Goal: Task Accomplishment & Management: Manage account settings

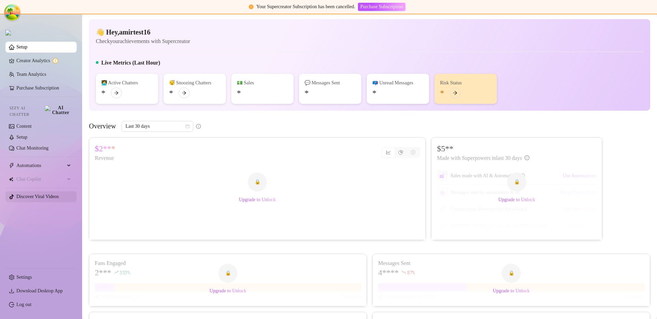
scroll to position [350, 0]
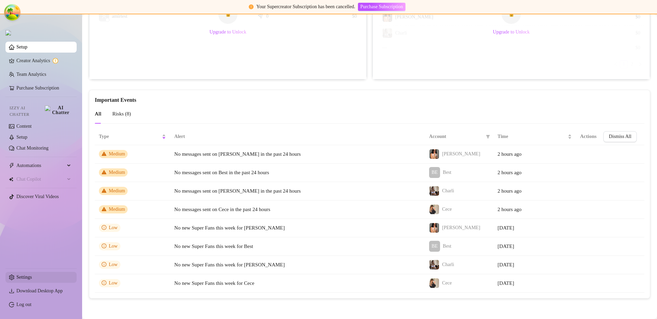
click at [32, 280] on link "Settings" at bounding box center [23, 277] width 15 height 5
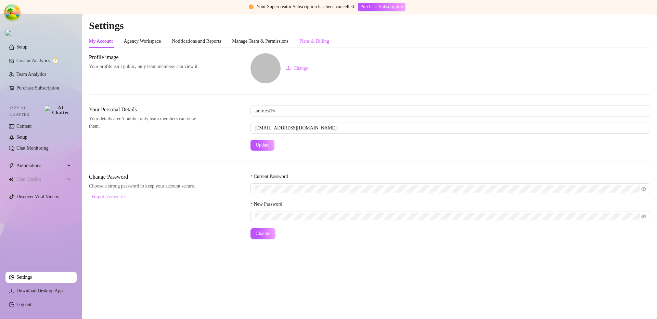
click at [329, 45] on div "Plans & Billing" at bounding box center [314, 41] width 30 height 13
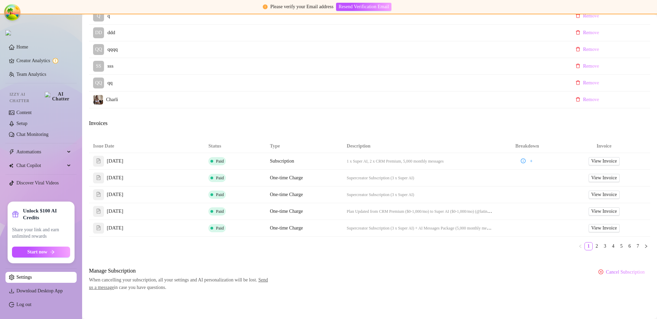
scroll to position [322, 0]
click at [626, 272] on span "Cancel Subscription" at bounding box center [625, 272] width 39 height 5
click at [641, 255] on span "OK" at bounding box center [637, 254] width 7 height 5
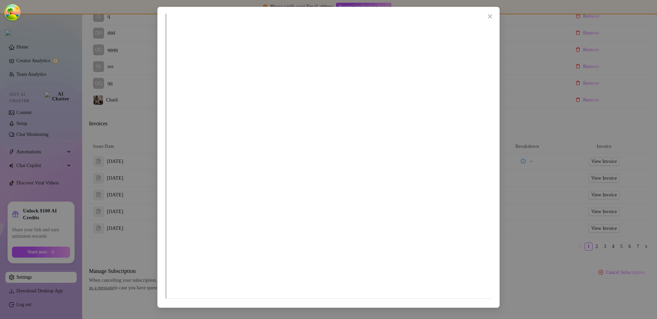
scroll to position [0, 0]
click at [488, 17] on icon "close" at bounding box center [490, 16] width 4 height 4
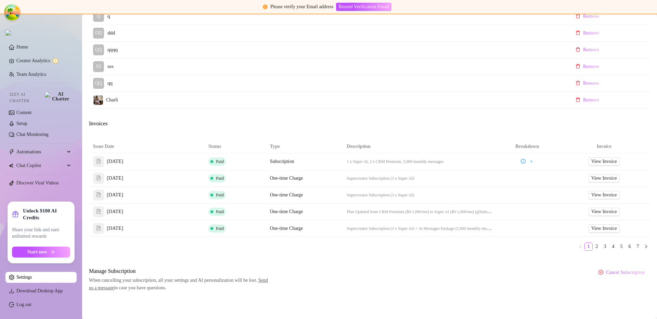
click at [431, 260] on div "Billing Overview Creator Plans 0 x Super AI, 0 x CRM Premium AI Message Package…" at bounding box center [369, 12] width 561 height 560
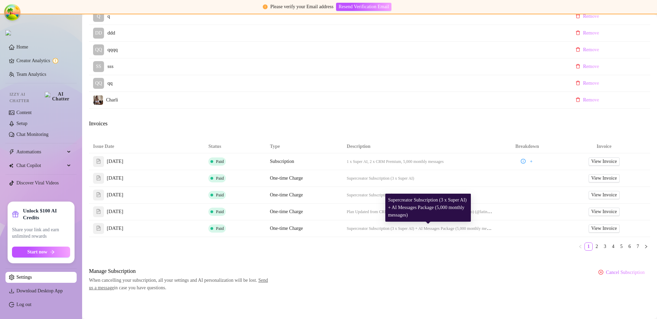
scroll to position [323, 0]
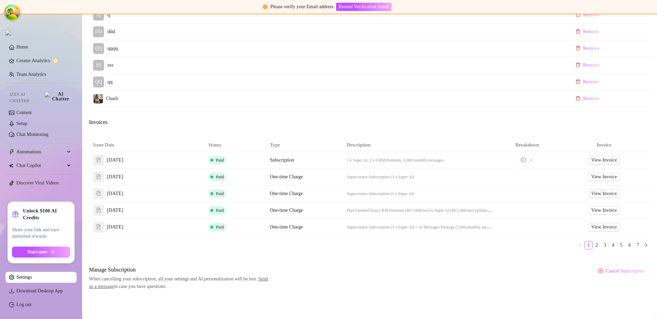
click at [376, 255] on div "Billing Overview Creator Plans 0 x Super AI, 0 x CRM Premium AI Message Package…" at bounding box center [369, 10] width 561 height 560
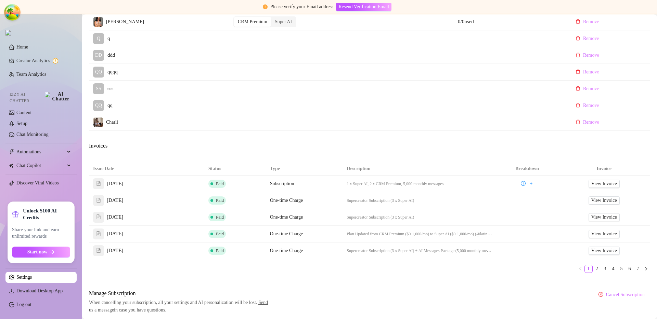
scroll to position [313, 0]
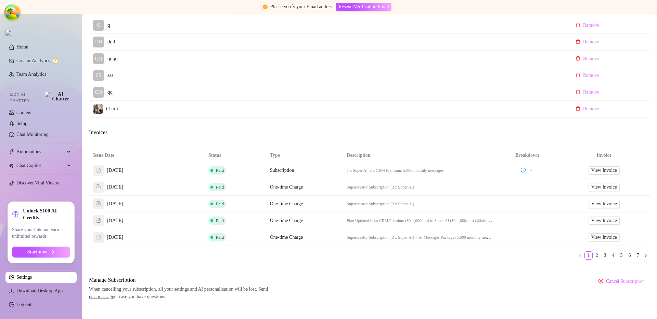
click at [404, 269] on div "Billing Overview Creator Plans 0 x Super AI, 0 x CRM Premium AI Message Package…" at bounding box center [369, 21] width 561 height 560
click at [464, 270] on div "Billing Overview Creator Plans 0 x Super AI, 0 x CRM Premium AI Message Package…" at bounding box center [369, 21] width 561 height 560
click at [495, 266] on div "Billing Overview Creator Plans 0 x Super AI, 0 x CRM Premium AI Message Package…" at bounding box center [369, 21] width 561 height 560
click at [606, 281] on span "Cancel Subscription" at bounding box center [625, 281] width 39 height 5
click at [643, 266] on button "OK" at bounding box center [638, 264] width 12 height 8
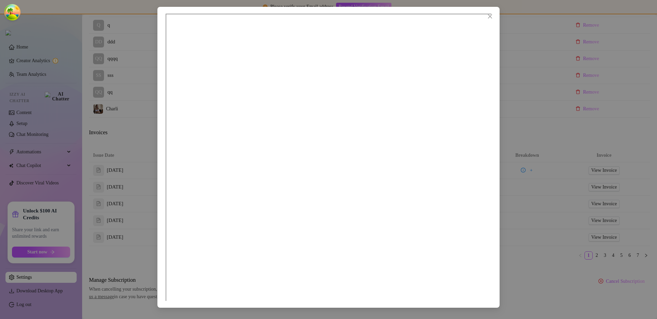
click at [543, 81] on div at bounding box center [328, 159] width 657 height 319
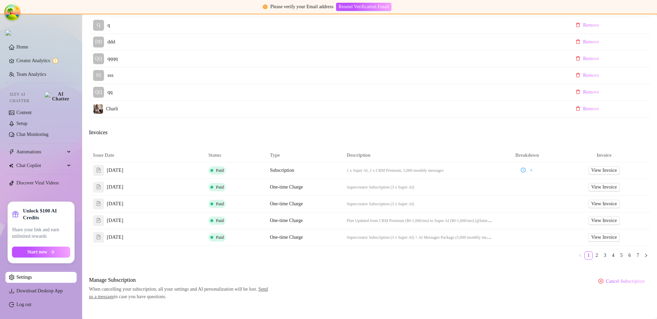
click at [382, 101] on td at bounding box center [411, 109] width 84 height 17
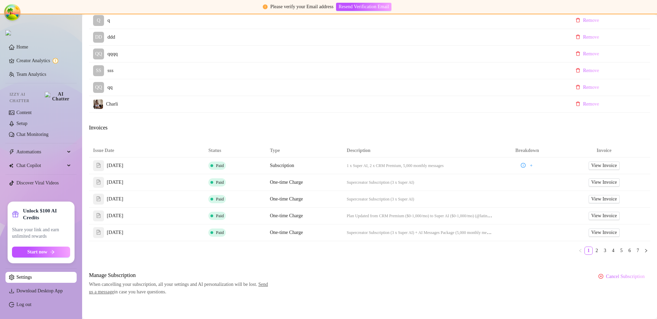
scroll to position [323, 0]
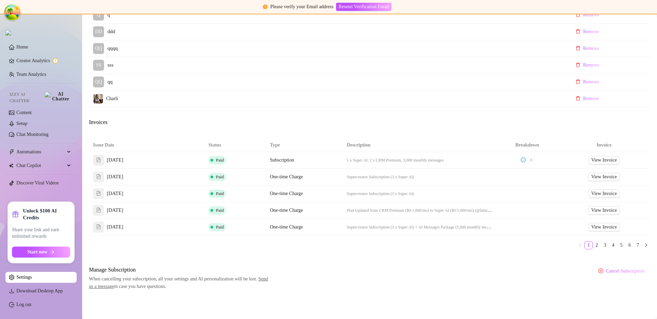
click at [487, 267] on div "Manage Subscription When cancelling your subscription, all your settings and AI…" at bounding box center [369, 278] width 561 height 25
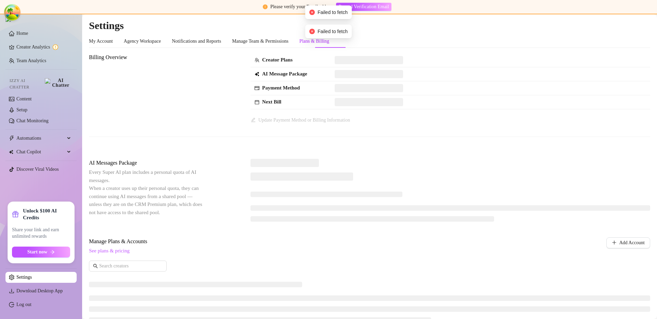
click at [434, 143] on div "Billing Overview Creator Plans AI Message Package Payment Method Next Bill Upda…" at bounding box center [369, 100] width 561 height 95
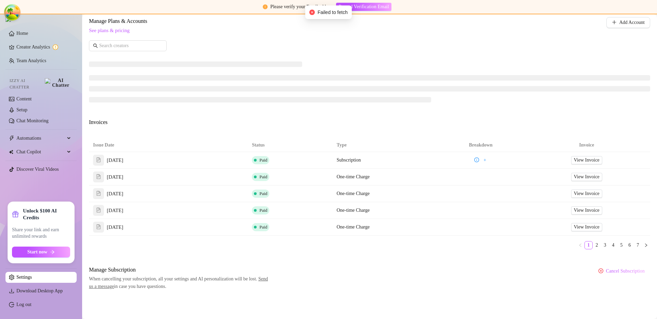
scroll to position [126, 0]
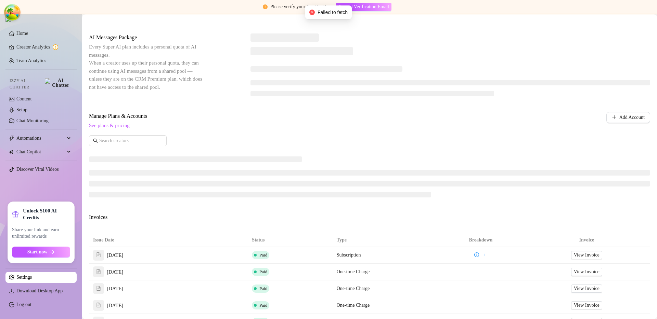
click at [424, 133] on div "Manage Plans & Accounts See plans & pricing Add Account" at bounding box center [369, 131] width 561 height 39
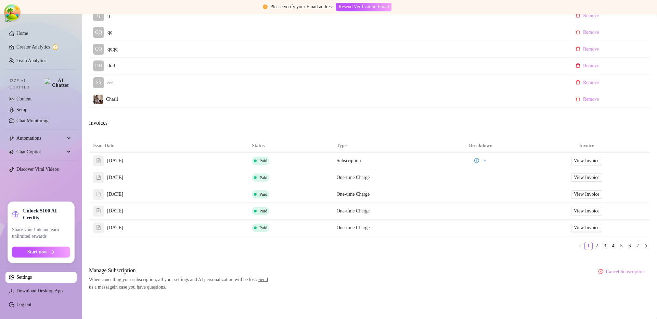
scroll to position [323, 0]
click at [621, 272] on span "Cancel Subscription" at bounding box center [625, 271] width 39 height 5
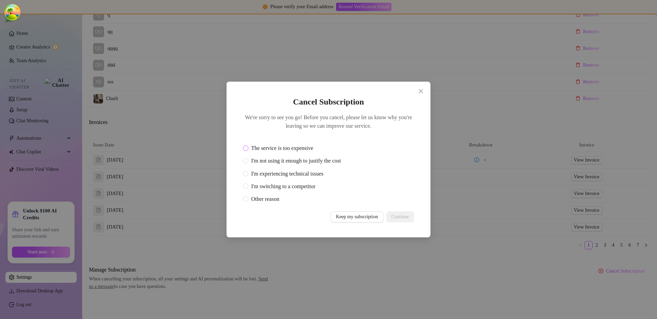
click at [294, 145] on span "The service is too expensive" at bounding box center [281, 148] width 67 height 9
click at [247, 147] on input "The service is too expensive" at bounding box center [246, 149] width 3 height 4
radio input "true"
click at [292, 159] on span "I'm not using it enough to justify the cost" at bounding box center [295, 161] width 95 height 9
click at [247, 159] on input "I'm not using it enough to justify the cost" at bounding box center [246, 161] width 3 height 4
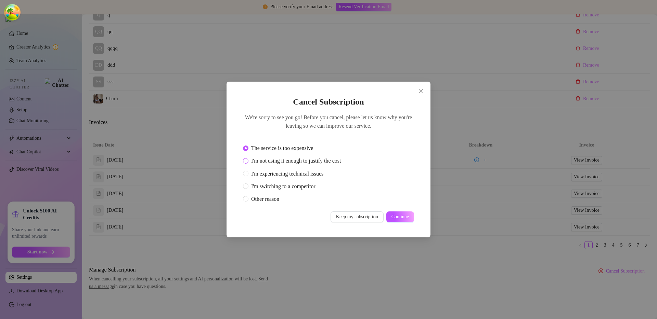
radio input "true"
click at [401, 218] on span "Continue" at bounding box center [399, 216] width 17 height 5
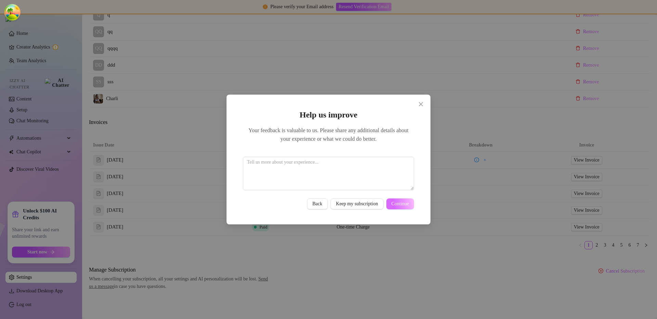
click at [398, 202] on span "Continue" at bounding box center [399, 203] width 17 height 5
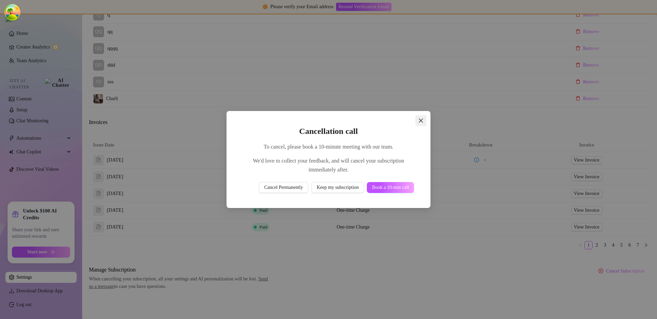
click at [416, 121] on span "Close" at bounding box center [420, 120] width 11 height 5
